Goal: Information Seeking & Learning: Learn about a topic

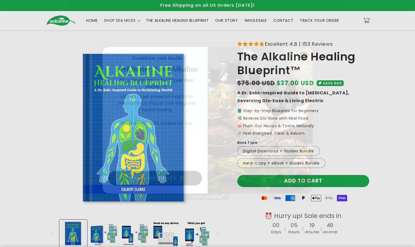
click at [304, 57] on icon "Close dialog" at bounding box center [304, 56] width 4 height 4
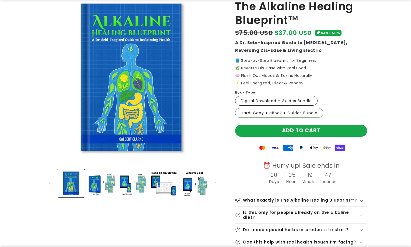
scroll to position [54, 0]
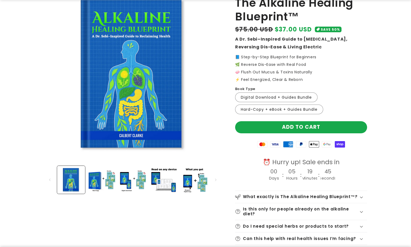
click at [361, 197] on icon at bounding box center [361, 198] width 3 height 2
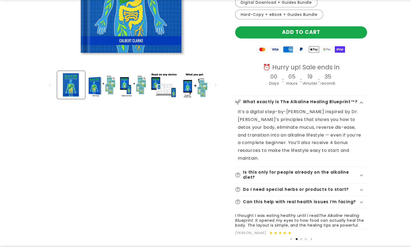
scroll to position [162, 0]
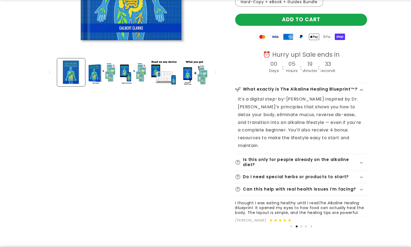
click at [362, 162] on icon at bounding box center [361, 163] width 3 height 2
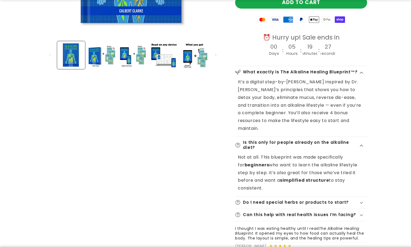
scroll to position [188, 0]
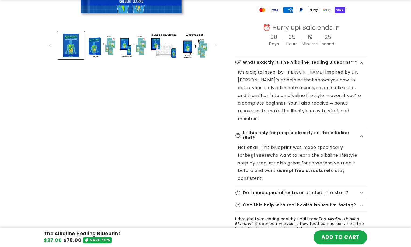
click at [361, 192] on icon at bounding box center [361, 193] width 3 height 2
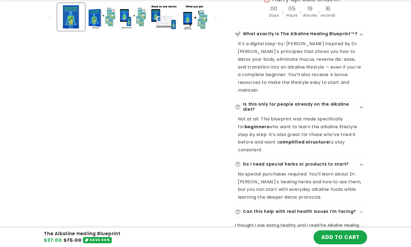
scroll to position [242, 0]
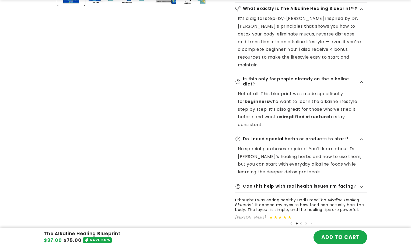
click at [362, 186] on icon at bounding box center [361, 187] width 3 height 2
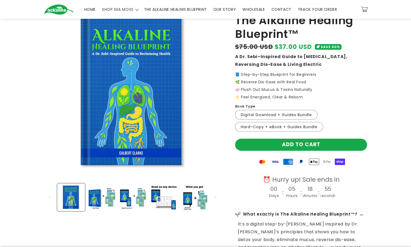
scroll to position [27, 0]
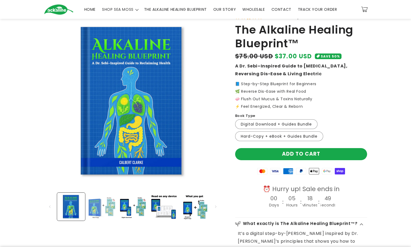
click at [96, 209] on button "Load image 2 in gallery view" at bounding box center [102, 207] width 28 height 28
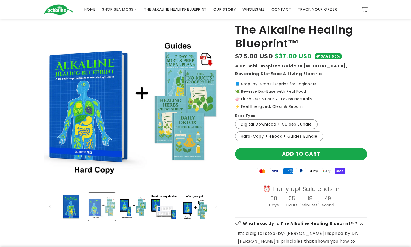
scroll to position [0, 188]
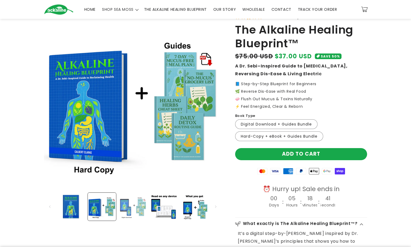
click at [130, 212] on button "Load image 3 in gallery view" at bounding box center [133, 207] width 28 height 28
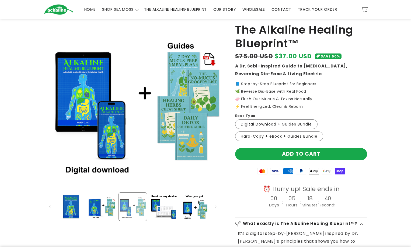
scroll to position [0, 377]
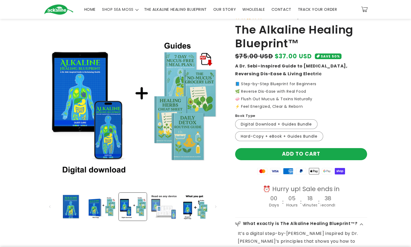
click at [155, 210] on button "Load image 4 in gallery view" at bounding box center [163, 207] width 28 height 28
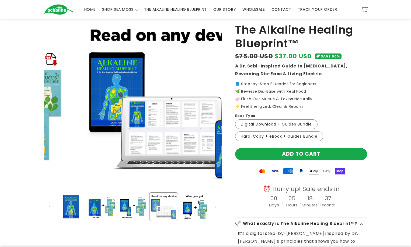
scroll to position [0, 565]
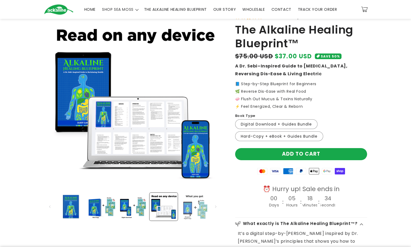
click at [196, 207] on button "Load image 5 in gallery view" at bounding box center [194, 207] width 28 height 28
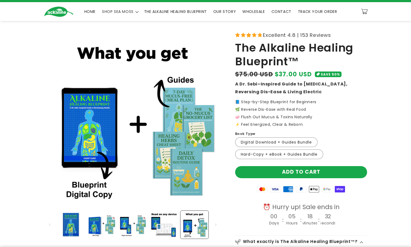
scroll to position [0, 0]
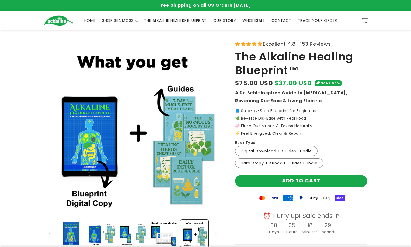
click at [228, 20] on span "OUR STORY" at bounding box center [224, 20] width 23 height 5
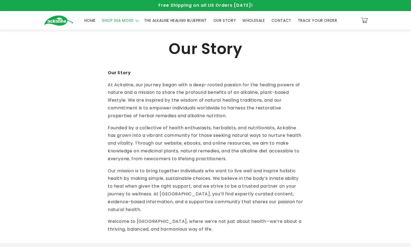
click at [131, 22] on span "SHOP SEA MOSS" at bounding box center [117, 20] width 31 height 5
